Goal: Check status: Check status

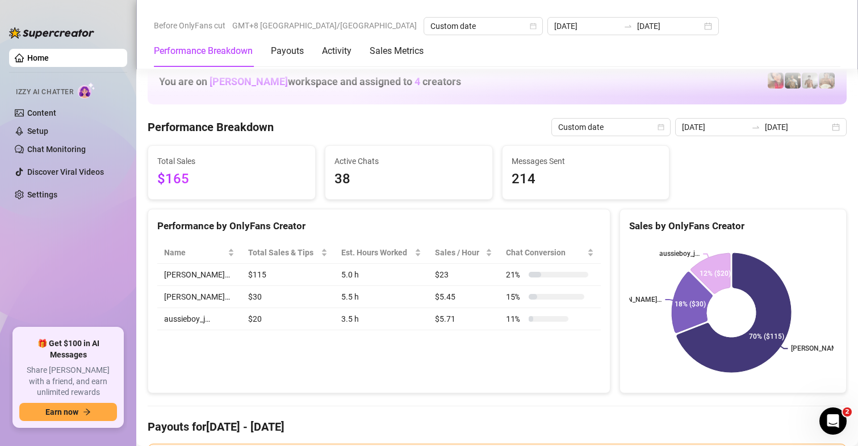
scroll to position [1534, 0]
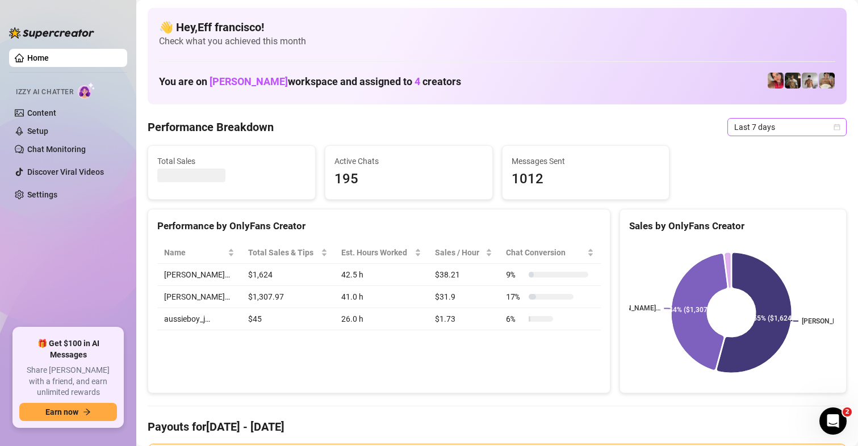
click at [741, 127] on span "Last 7 days" at bounding box center [787, 127] width 106 height 17
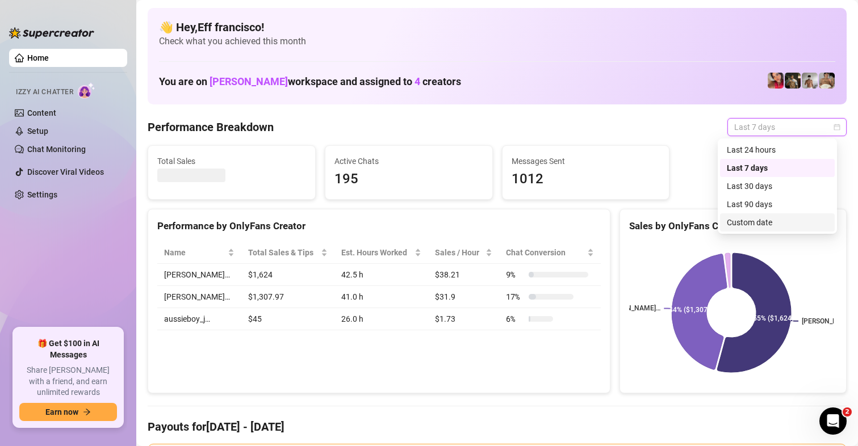
click at [746, 223] on div "Custom date" at bounding box center [777, 222] width 101 height 12
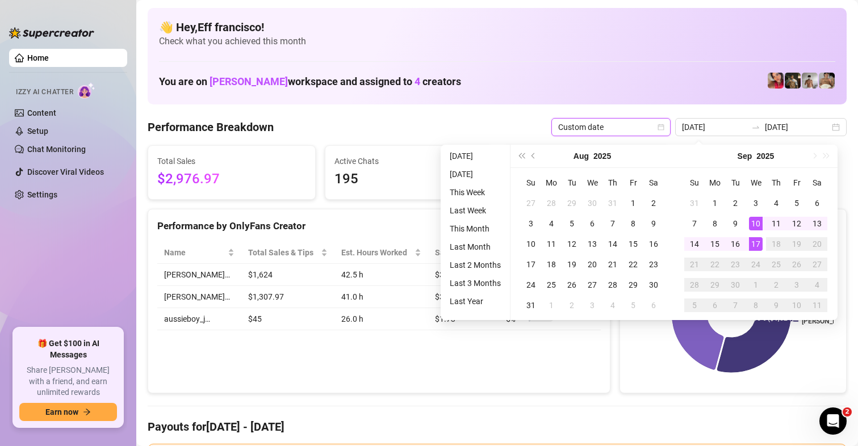
type input "[DATE]"
click at [756, 248] on div "17" at bounding box center [756, 244] width 14 height 14
click at [756, 247] on div "17" at bounding box center [756, 244] width 14 height 14
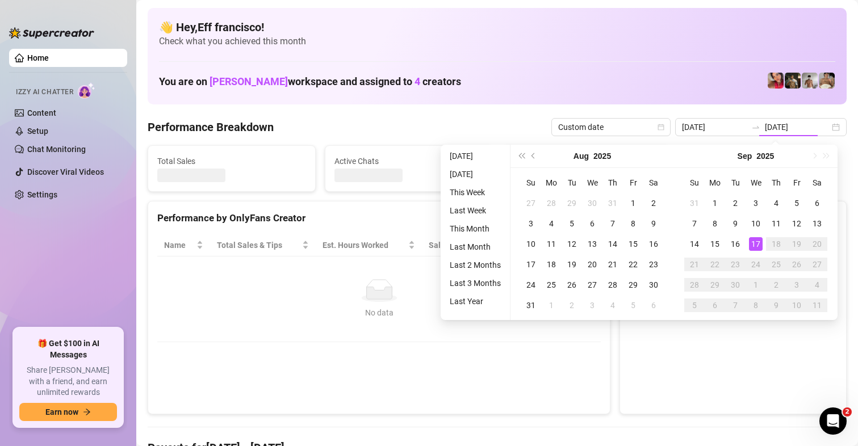
type input "[DATE]"
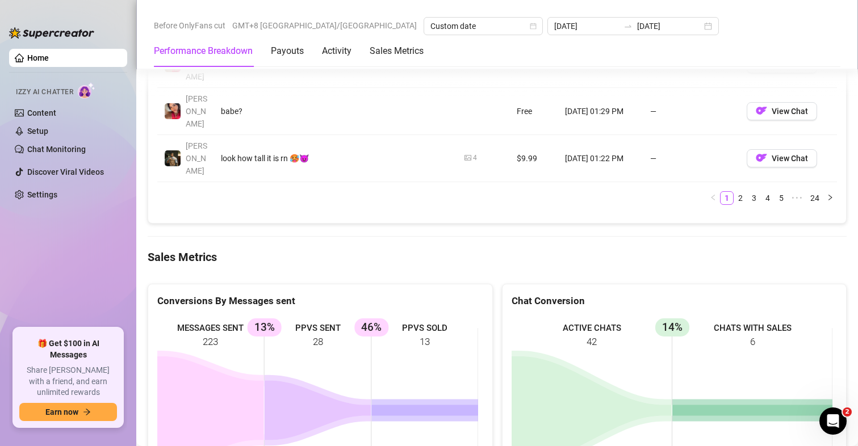
scroll to position [1589, 0]
